Goal: Task Accomplishment & Management: Complete application form

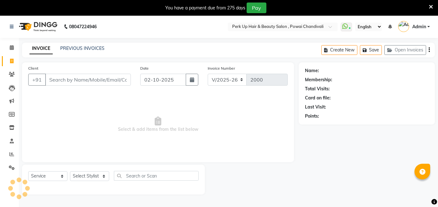
select select "5131"
select select "service"
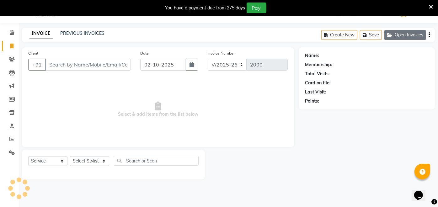
click at [400, 35] on button "Open Invoices" at bounding box center [405, 35] width 42 height 10
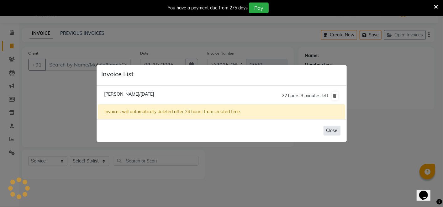
click at [333, 130] on button "Close" at bounding box center [332, 131] width 17 height 10
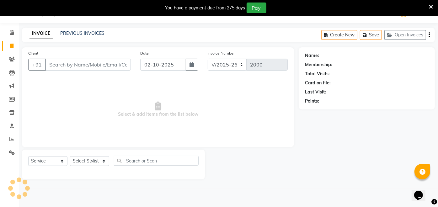
click at [73, 29] on div "INVOICE PREVIOUS INVOICES Create New Save Open Invoices" at bounding box center [228, 35] width 413 height 15
click at [75, 31] on link "PREVIOUS INVOICES" at bounding box center [82, 33] width 44 height 6
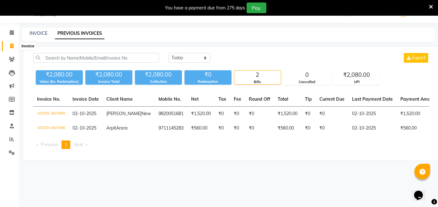
click at [12, 46] on icon at bounding box center [11, 46] width 3 height 5
select select "5131"
select select "service"
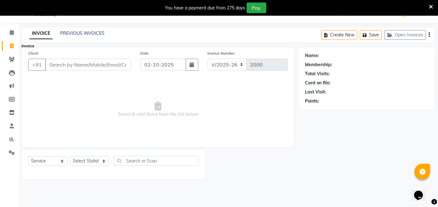
drag, startPoint x: 10, startPoint y: 44, endPoint x: 19, endPoint y: 43, distance: 8.9
click at [10, 44] on icon at bounding box center [11, 46] width 3 height 5
select select "service"
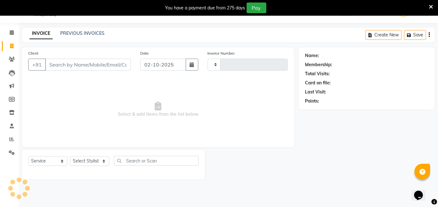
type input "2000"
select select "5131"
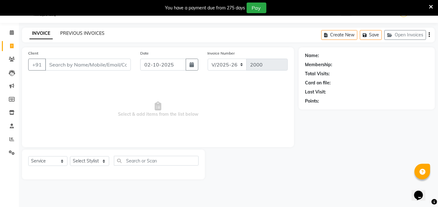
click at [82, 31] on link "PREVIOUS INVOICES" at bounding box center [82, 33] width 44 height 6
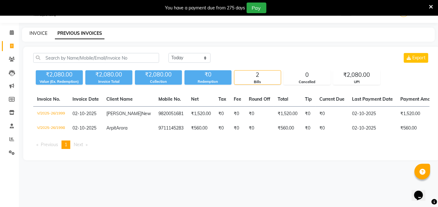
click at [39, 35] on link "INVOICE" at bounding box center [38, 33] width 18 height 6
select select "5131"
select select "service"
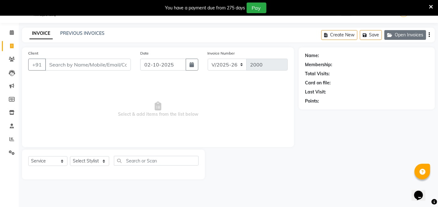
click at [405, 37] on button "Open Invoices" at bounding box center [405, 35] width 42 height 10
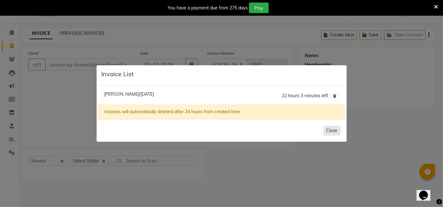
click at [337, 128] on button "Close" at bounding box center [332, 131] width 17 height 10
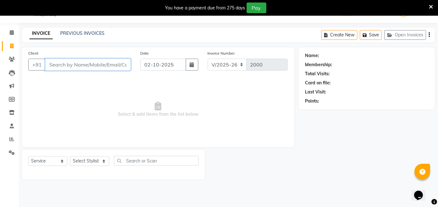
click at [111, 63] on input "Client" at bounding box center [88, 65] width 86 height 12
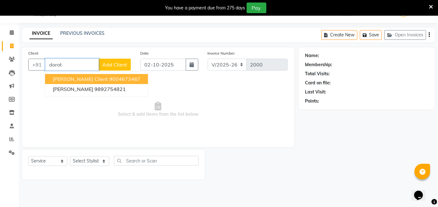
click at [109, 77] on ngb-highlight "9004673467" at bounding box center [124, 79] width 31 height 6
type input "9004673467"
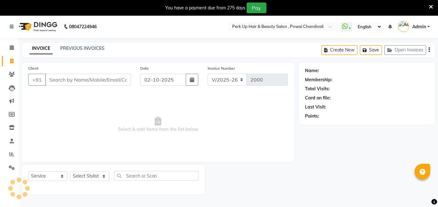
select select "5131"
select select "service"
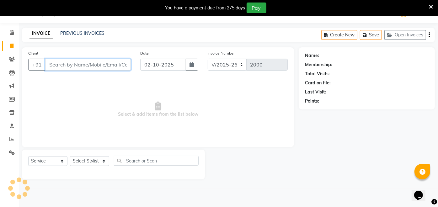
scroll to position [15, 0]
click at [82, 68] on input "Client" at bounding box center [88, 65] width 86 height 12
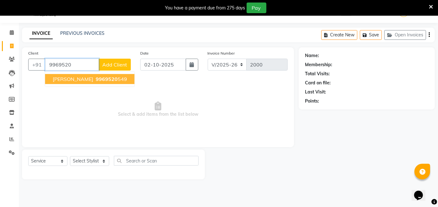
click at [108, 77] on span "9969520" at bounding box center [107, 79] width 22 height 6
type input "9969520549"
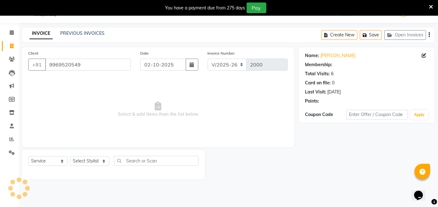
select select "1: Object"
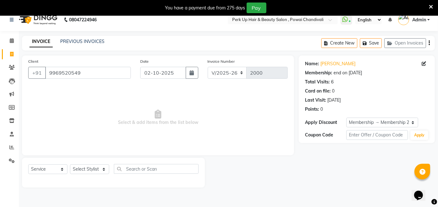
scroll to position [0, 0]
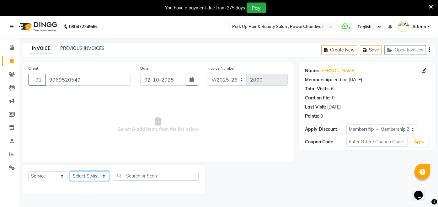
click at [98, 178] on select "Select Stylist Anita Das danish Kumkum Pasi Naseem Mansoori Neha YAdav Nilam Bh…" at bounding box center [89, 176] width 39 height 10
select select "32891"
click at [70, 171] on select "Select Stylist Anita Das danish Kumkum Pasi Naseem Mansoori Neha YAdav Nilam Bh…" at bounding box center [89, 176] width 39 height 10
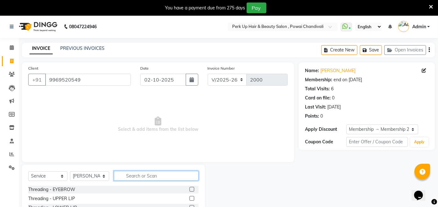
click at [128, 176] on input "text" at bounding box center [156, 176] width 85 height 10
type input "a"
type input "clar"
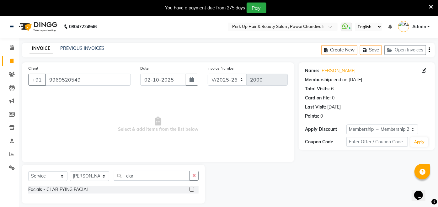
click at [191, 193] on div at bounding box center [191, 190] width 4 height 7
click at [193, 189] on label at bounding box center [191, 189] width 5 height 5
click at [193, 189] on input "checkbox" at bounding box center [191, 190] width 4 height 4
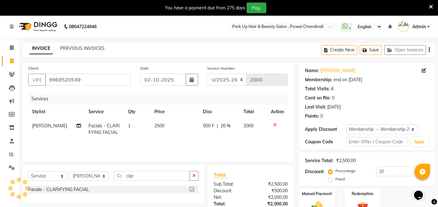
checkbox input "false"
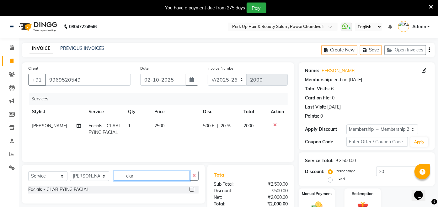
click at [157, 176] on input "clar" at bounding box center [152, 176] width 76 height 10
type input "c"
type input "e"
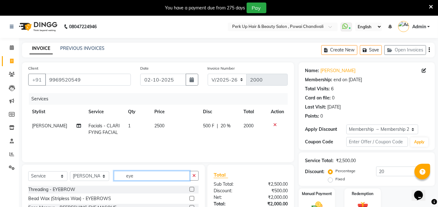
type input "eye"
click at [191, 190] on label at bounding box center [191, 189] width 5 height 5
click at [191, 190] on input "checkbox" at bounding box center [191, 190] width 4 height 4
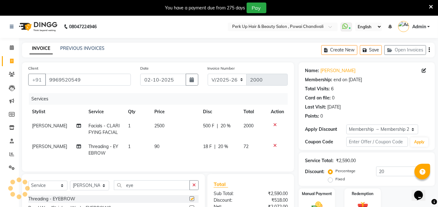
checkbox input "false"
click at [216, 143] on div "18 F | 20 %" at bounding box center [219, 146] width 33 height 7
select select "32891"
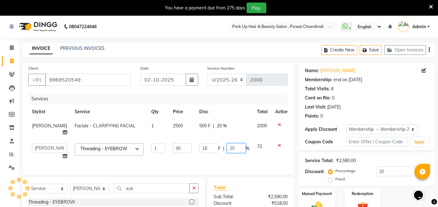
drag, startPoint x: 224, startPoint y: 149, endPoint x: 218, endPoint y: 150, distance: 6.1
click at [218, 150] on div "18 F | 20 %" at bounding box center [224, 148] width 50 height 10
type input "0"
click at [201, 164] on div "Services Stylist Service Qty Price Disc Total Action Naseem Mansoori Facials - …" at bounding box center [157, 130] width 259 height 75
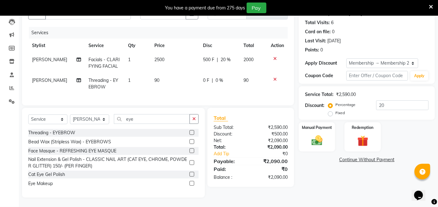
scroll to position [70, 0]
click at [143, 124] on input "eye" at bounding box center [152, 119] width 76 height 10
type input "e"
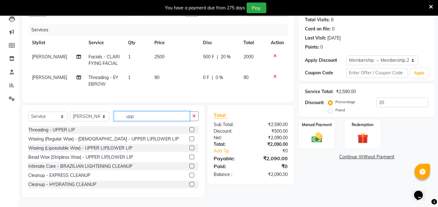
scroll to position [61, 0]
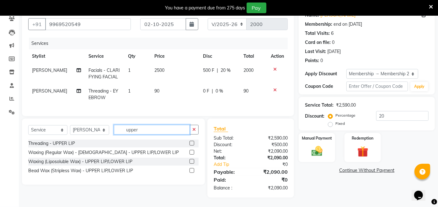
type input "upper"
click at [192, 170] on label at bounding box center [191, 170] width 5 height 5
click at [192, 170] on input "checkbox" at bounding box center [191, 171] width 4 height 4
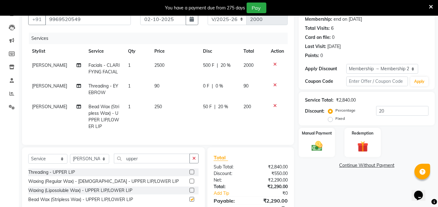
checkbox input "false"
click at [157, 163] on input "upper" at bounding box center [152, 159] width 76 height 10
type input "u"
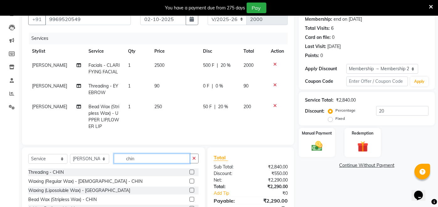
type input "chin"
click at [192, 202] on label at bounding box center [191, 199] width 5 height 5
click at [192, 202] on input "checkbox" at bounding box center [191, 200] width 4 height 4
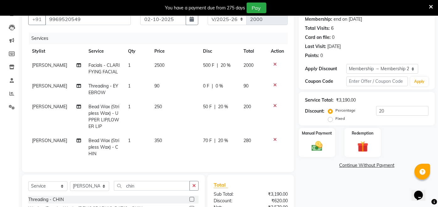
checkbox input "false"
click at [161, 189] on input "chin" at bounding box center [152, 186] width 76 height 10
type input "c"
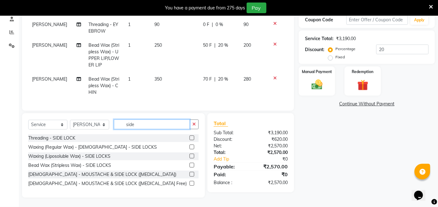
scroll to position [127, 0]
type input "side"
click at [193, 165] on label at bounding box center [191, 165] width 5 height 5
click at [193, 165] on input "checkbox" at bounding box center [191, 165] width 4 height 4
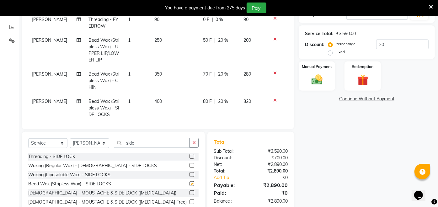
checkbox input "false"
click at [147, 145] on input "side" at bounding box center [152, 143] width 76 height 10
type input "s"
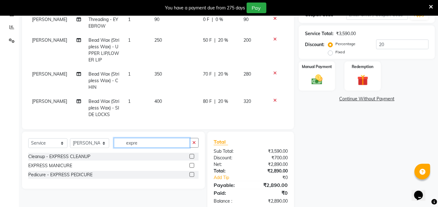
type input "expre"
click at [191, 165] on label at bounding box center [191, 165] width 5 height 5
click at [191, 165] on input "checkbox" at bounding box center [191, 166] width 4 height 4
checkbox input "false"
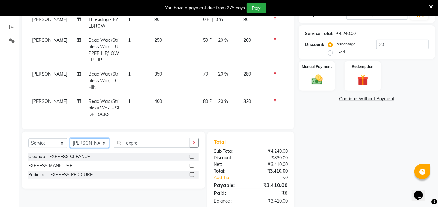
click at [94, 141] on select "Select Stylist Anita Das danish Kumkum Pasi Naseem Mansoori Neha YAdav Nilam Bh…" at bounding box center [89, 143] width 39 height 10
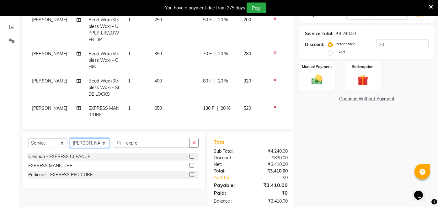
scroll to position [29, 0]
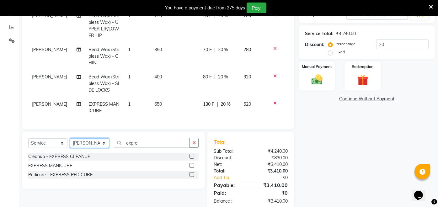
click at [92, 146] on select "Select Stylist Anita Das danish Kumkum Pasi Naseem Mansoori Neha YAdav Nilam Bh…" at bounding box center [89, 143] width 39 height 10
select select "85856"
click at [70, 138] on select "Select Stylist Anita Das danish Kumkum Pasi Naseem Mansoori Neha YAdav Nilam Bh…" at bounding box center [89, 143] width 39 height 10
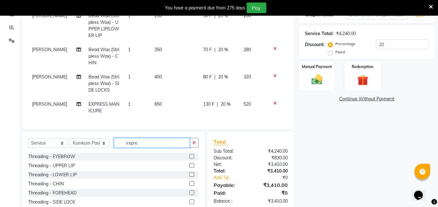
click at [157, 141] on input "expre" at bounding box center [152, 143] width 76 height 10
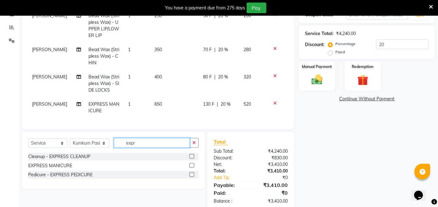
type input "expre"
click at [191, 174] on label at bounding box center [191, 174] width 5 height 5
click at [191, 174] on input "checkbox" at bounding box center [191, 175] width 4 height 4
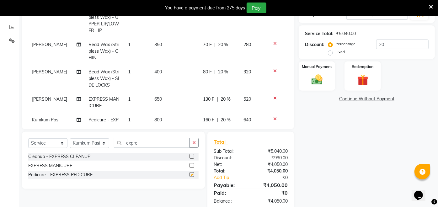
checkbox input "false"
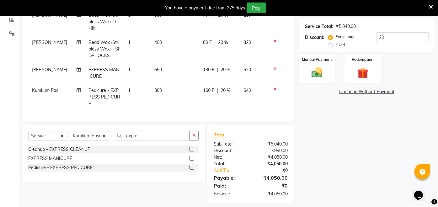
scroll to position [140, 0]
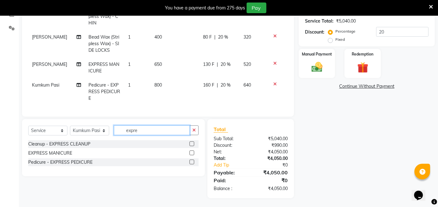
click at [154, 129] on input "expre" at bounding box center [152, 130] width 76 height 10
type input "e"
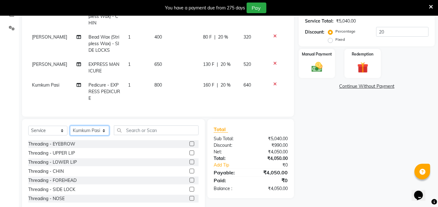
click at [86, 130] on select "Select Stylist Anita Das danish Kumkum Pasi Naseem Mansoori Neha YAdav Nilam Bh…" at bounding box center [89, 131] width 39 height 10
select select "68112"
click at [70, 126] on select "Select Stylist Anita Das danish Kumkum Pasi Naseem Mansoori Neha YAdav Nilam Bh…" at bounding box center [89, 131] width 39 height 10
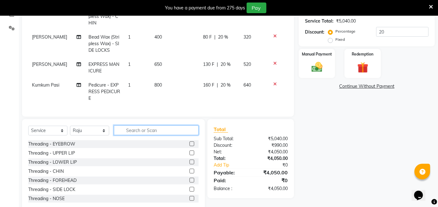
click at [143, 134] on input "text" at bounding box center [156, 130] width 85 height 10
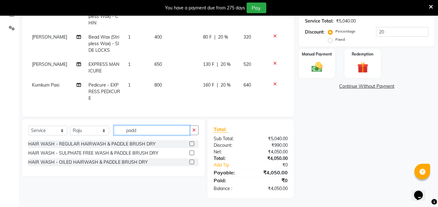
type input "padd"
click at [192, 144] on label at bounding box center [191, 143] width 5 height 5
click at [192, 144] on input "checkbox" at bounding box center [191, 144] width 4 height 4
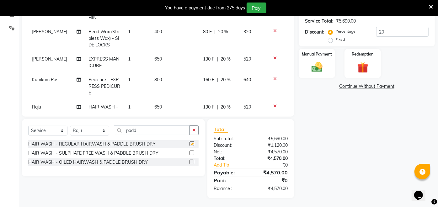
checkbox input "false"
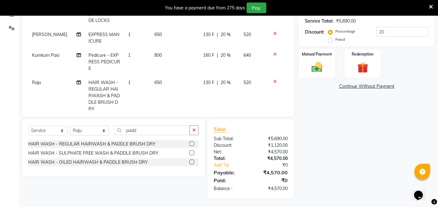
scroll to position [98, 0]
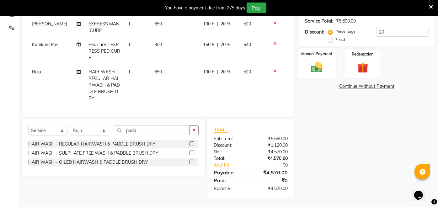
click at [308, 63] on img at bounding box center [317, 67] width 19 height 13
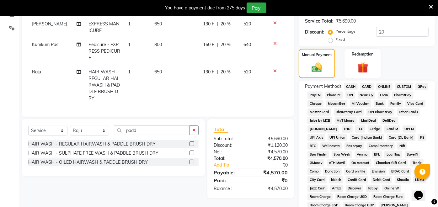
click at [367, 85] on span "CARD" at bounding box center [366, 86] width 13 height 7
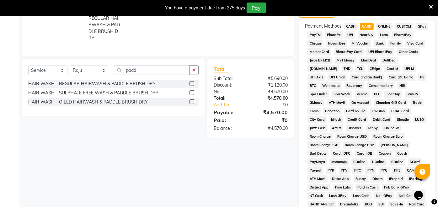
scroll to position [285, 0]
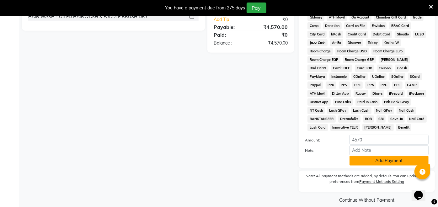
click at [403, 156] on button "Add Payment" at bounding box center [388, 161] width 79 height 10
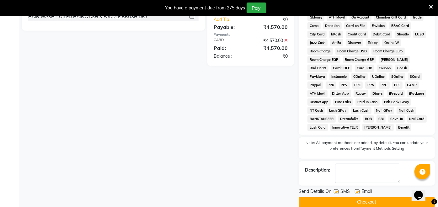
click at [361, 197] on button "Checkout" at bounding box center [367, 202] width 136 height 10
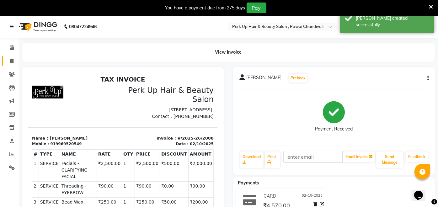
click at [12, 61] on icon at bounding box center [11, 61] width 3 height 5
select select "service"
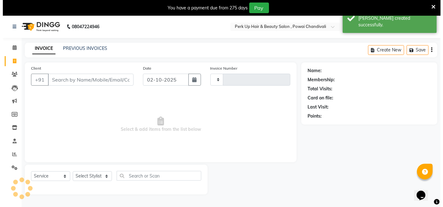
scroll to position [15, 0]
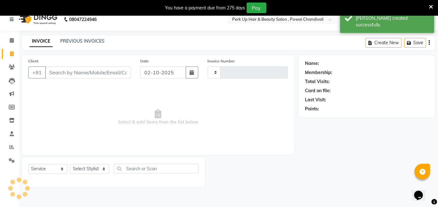
type input "2001"
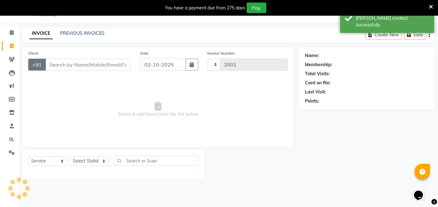
select select "5131"
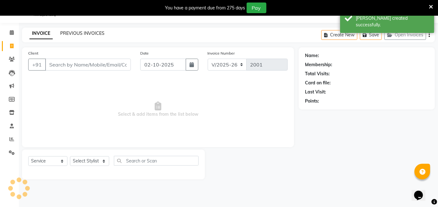
click at [88, 33] on link "PREVIOUS INVOICES" at bounding box center [82, 33] width 44 height 6
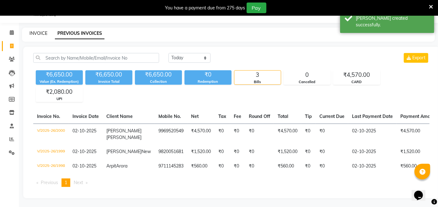
click at [44, 33] on link "INVOICE" at bounding box center [38, 33] width 18 height 6
select select "5131"
select select "service"
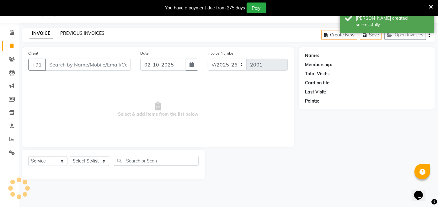
click at [70, 34] on link "PREVIOUS INVOICES" at bounding box center [82, 33] width 44 height 6
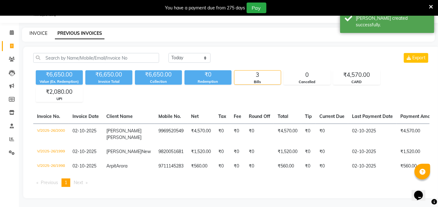
click at [43, 33] on link "INVOICE" at bounding box center [38, 33] width 18 height 6
select select "service"
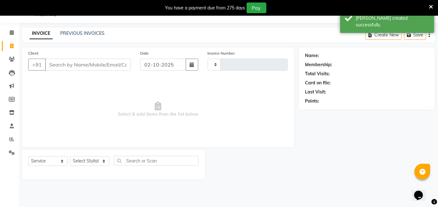
type input "2001"
select select "5131"
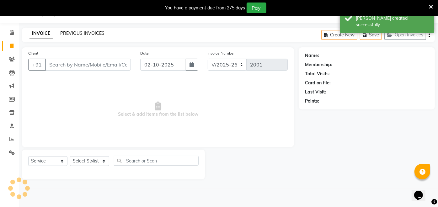
click at [89, 35] on link "PREVIOUS INVOICES" at bounding box center [82, 33] width 44 height 6
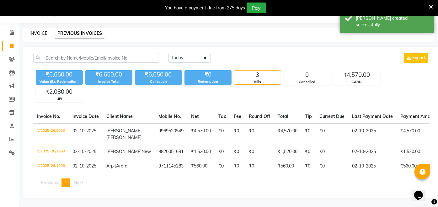
click at [46, 33] on link "INVOICE" at bounding box center [38, 33] width 18 height 6
select select "5131"
select select "service"
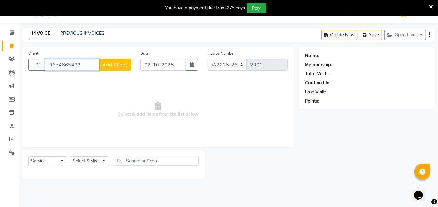
type input "9654665493"
click at [108, 66] on span "Add Client" at bounding box center [114, 64] width 25 height 6
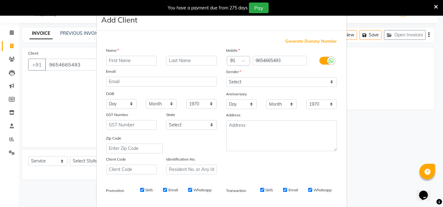
click at [139, 61] on input "text" at bounding box center [131, 61] width 51 height 10
type input "PAyal"
click at [244, 86] on select "Select Male Female Other Prefer Not To Say" at bounding box center [281, 82] width 111 height 10
select select "female"
click at [226, 77] on select "Select Male Female Other Prefer Not To Say" at bounding box center [281, 82] width 111 height 10
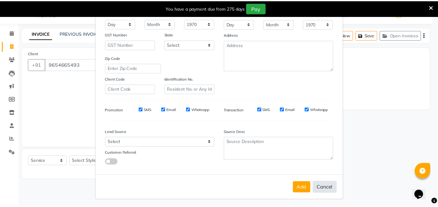
scroll to position [82, 0]
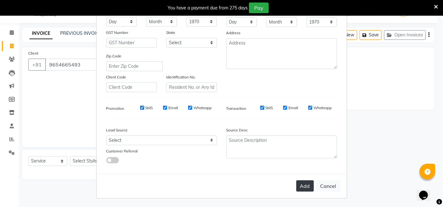
click at [305, 184] on button "Add" at bounding box center [305, 185] width 18 height 11
select select
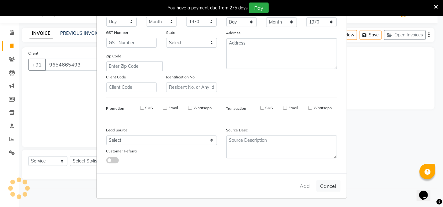
select select
checkbox input "false"
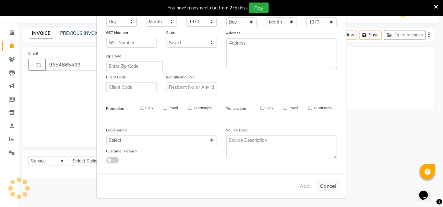
checkbox input "false"
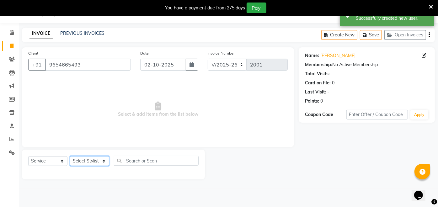
click at [83, 160] on select "Select Stylist Anita Das danish Kumkum Pasi Naseem Mansoori Neha YAdav Nilam Bh…" at bounding box center [89, 161] width 39 height 10
select select "85272"
click at [70, 156] on select "Select Stylist Anita Das danish Kumkum Pasi Naseem Mansoori Neha YAdav Nilam Bh…" at bounding box center [89, 161] width 39 height 10
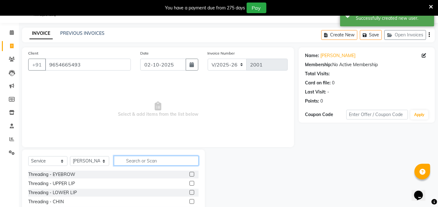
click at [146, 159] on input "text" at bounding box center [156, 161] width 85 height 10
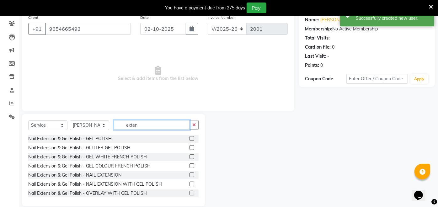
scroll to position [59, 0]
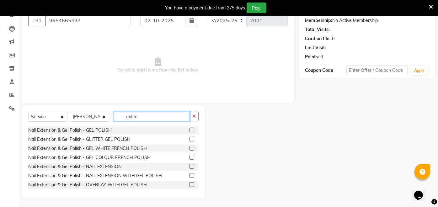
type input "exten"
click at [189, 174] on label at bounding box center [191, 175] width 5 height 5
click at [189, 174] on input "checkbox" at bounding box center [191, 176] width 4 height 4
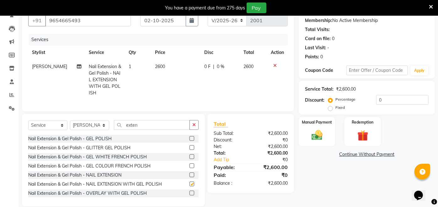
checkbox input "false"
click at [161, 135] on div "Select Service Product Membership Package Voucher Prepaid Gift Card Select Styl…" at bounding box center [113, 127] width 170 height 15
click at [159, 130] on input "exten" at bounding box center [152, 125] width 76 height 10
type input "e"
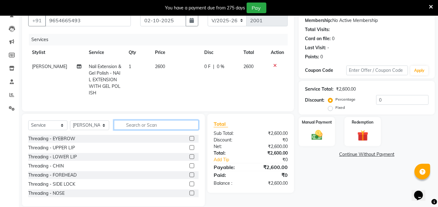
type input "c"
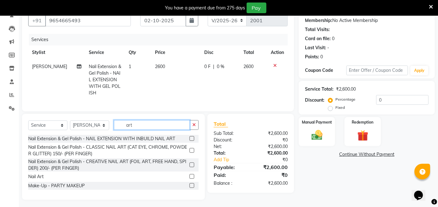
type input "art"
click at [192, 179] on label at bounding box center [191, 176] width 5 height 5
click at [192, 179] on input "checkbox" at bounding box center [191, 177] width 4 height 4
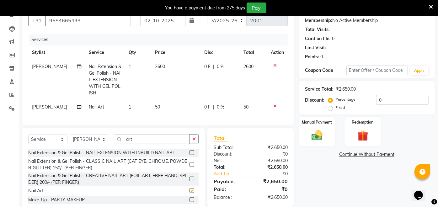
checkbox input "false"
click at [129, 106] on span "1" at bounding box center [130, 107] width 3 height 6
select select "85272"
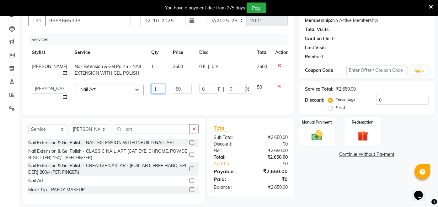
click at [151, 94] on input "1" at bounding box center [158, 89] width 14 height 10
type input "10"
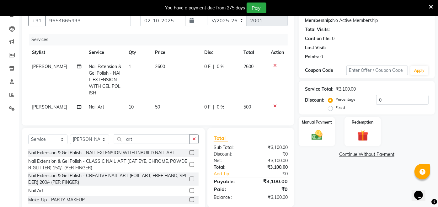
click at [159, 108] on td "50" at bounding box center [175, 107] width 49 height 14
select select "85272"
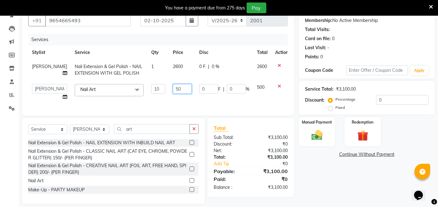
drag, startPoint x: 179, startPoint y: 98, endPoint x: 159, endPoint y: 98, distance: 19.4
click at [159, 98] on tr "Anita Das danish Kumkum Pasi Naseem Mansoori Neha YAdav Nilam Bhanushali Nizam …" at bounding box center [160, 92] width 264 height 24
type input "100"
click at [183, 94] on input "100" at bounding box center [182, 89] width 19 height 10
click at [202, 104] on td "0 F | 0 %" at bounding box center [224, 92] width 58 height 24
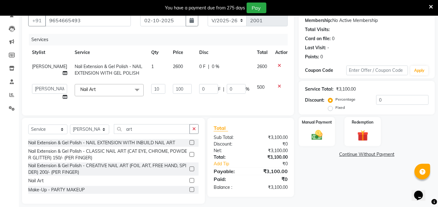
select select "85272"
drag, startPoint x: 385, startPoint y: 99, endPoint x: 376, endPoint y: 101, distance: 8.7
click at [376, 101] on input "0" at bounding box center [402, 100] width 52 height 10
type input "2"
type input "20"
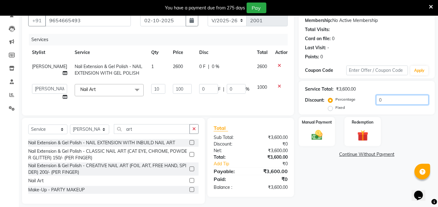
type input "2"
type input "25"
type input "250"
type input "25"
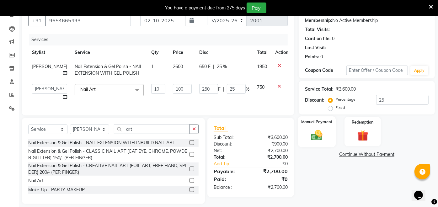
click at [315, 135] on img at bounding box center [317, 135] width 19 height 13
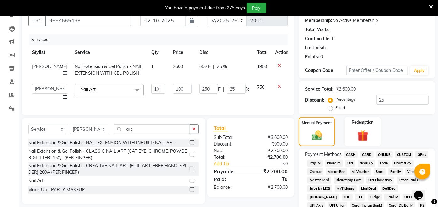
click at [366, 155] on span "CARD" at bounding box center [366, 154] width 13 height 7
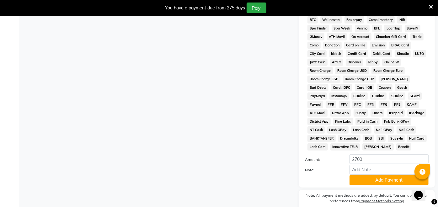
scroll to position [273, 0]
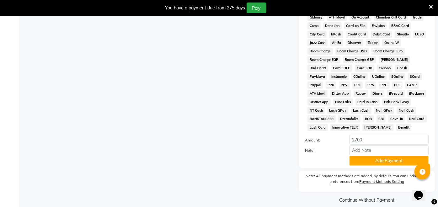
drag, startPoint x: 440, startPoint y: 88, endPoint x: 10, endPoint y: 10, distance: 437.1
click at [389, 156] on button "Add Payment" at bounding box center [388, 161] width 79 height 10
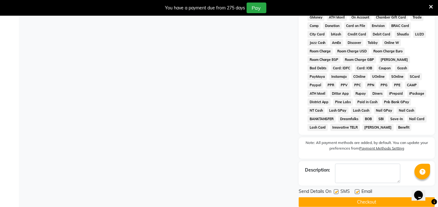
click at [358, 189] on label at bounding box center [357, 191] width 5 height 5
click at [358, 190] on input "checkbox" at bounding box center [357, 192] width 4 height 4
checkbox input "false"
click at [336, 189] on label at bounding box center [336, 191] width 5 height 5
click at [336, 190] on input "checkbox" at bounding box center [336, 192] width 4 height 4
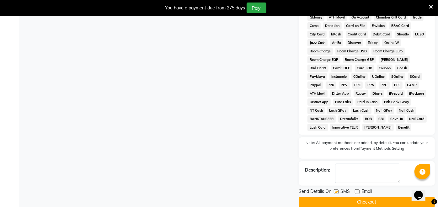
checkbox input "false"
click at [335, 197] on button "Checkout" at bounding box center [367, 202] width 136 height 10
